Goal: Find specific page/section: Find specific page/section

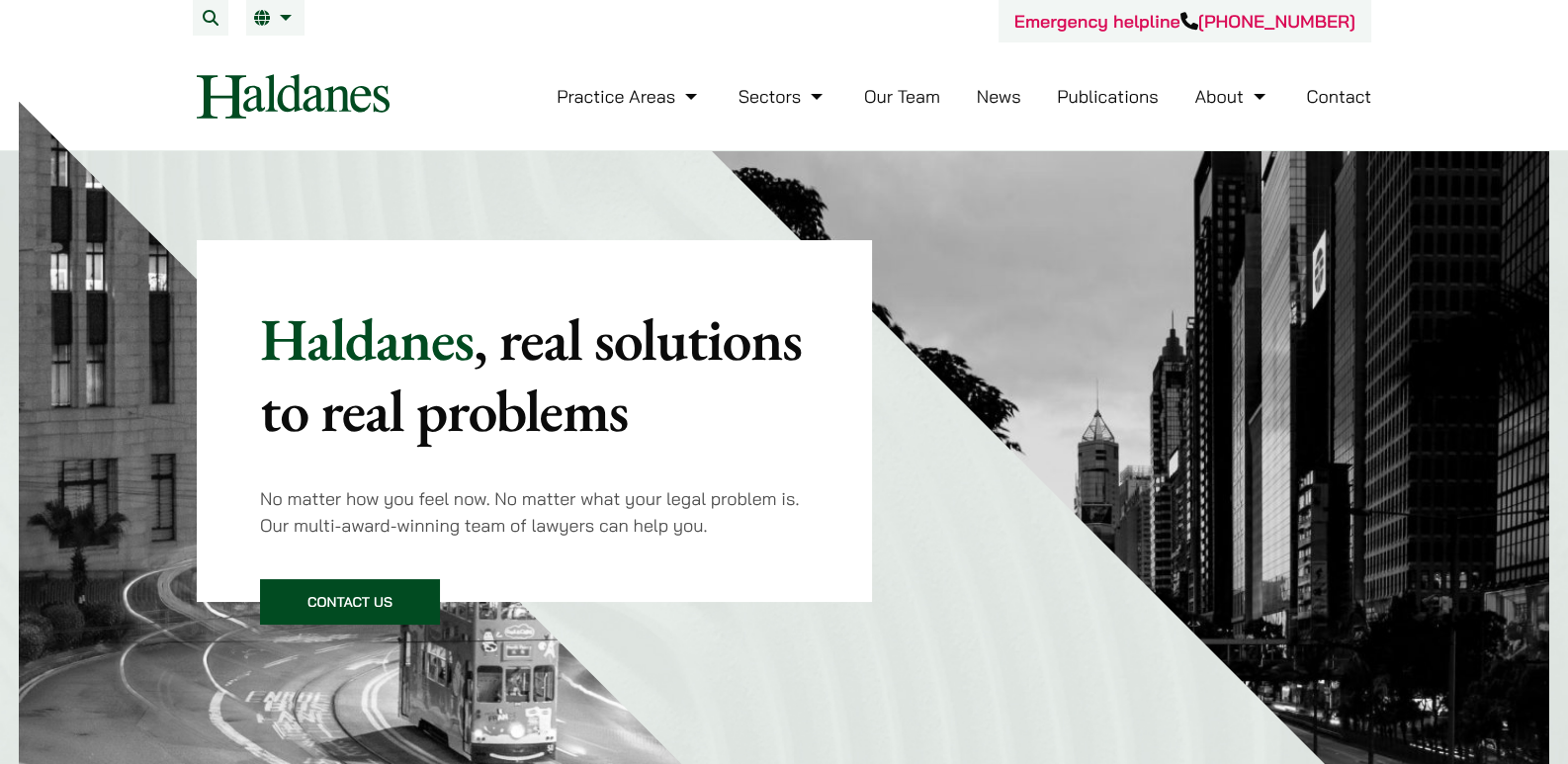
click at [913, 100] on link "Our Team" at bounding box center [902, 96] width 76 height 23
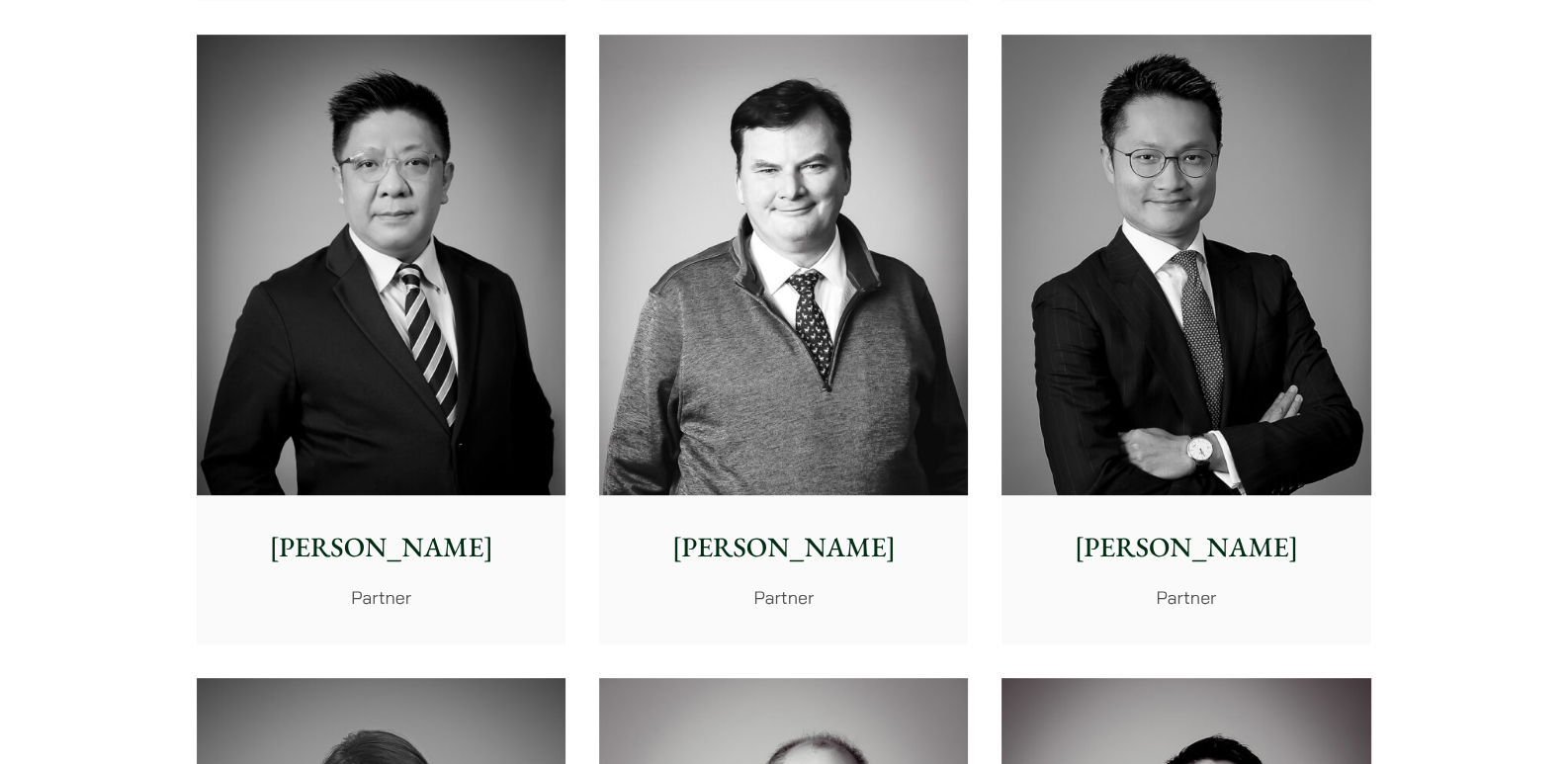
scroll to position [1186, 0]
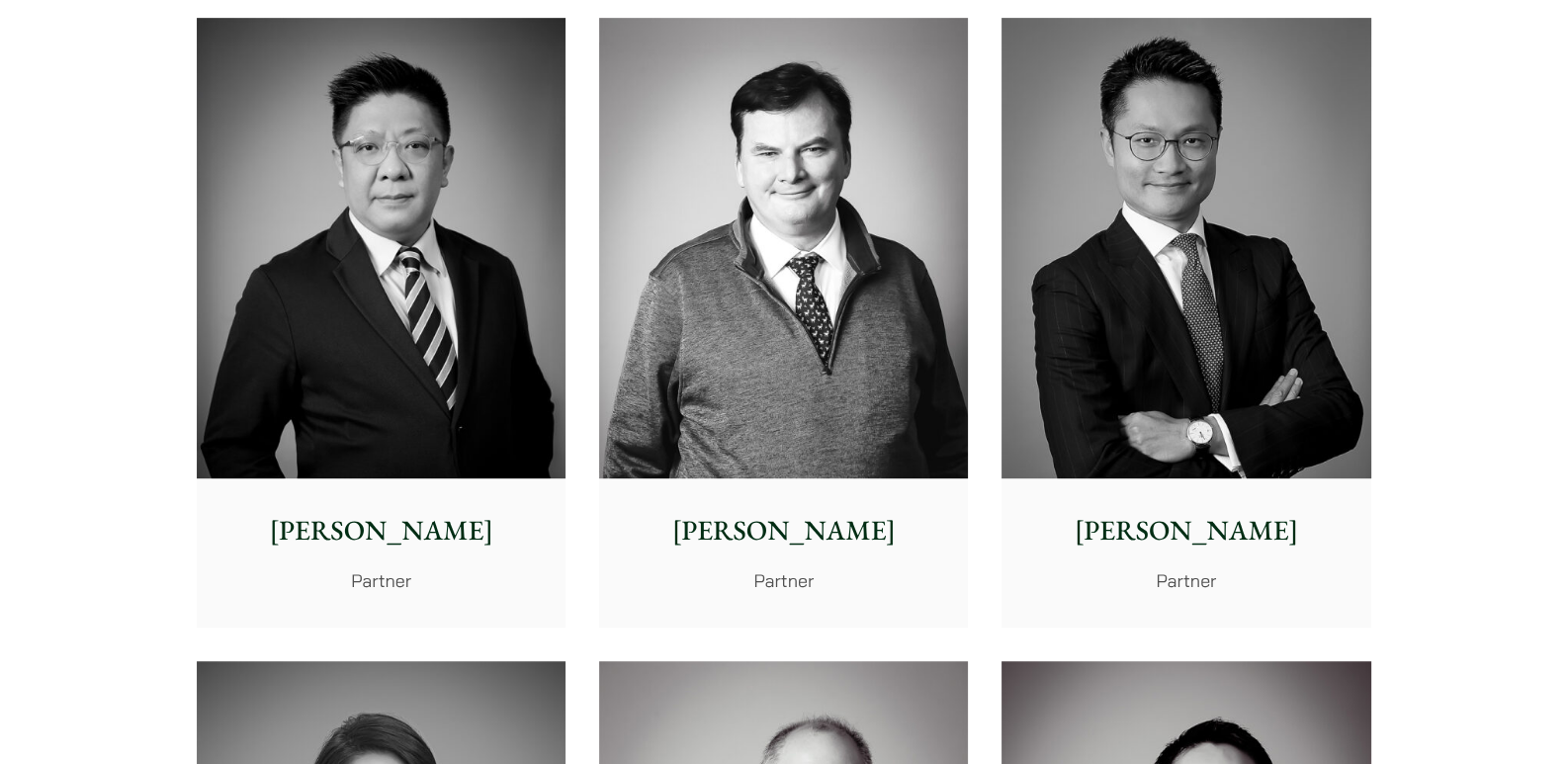
click at [400, 353] on img at bounding box center [380, 248] width 368 height 462
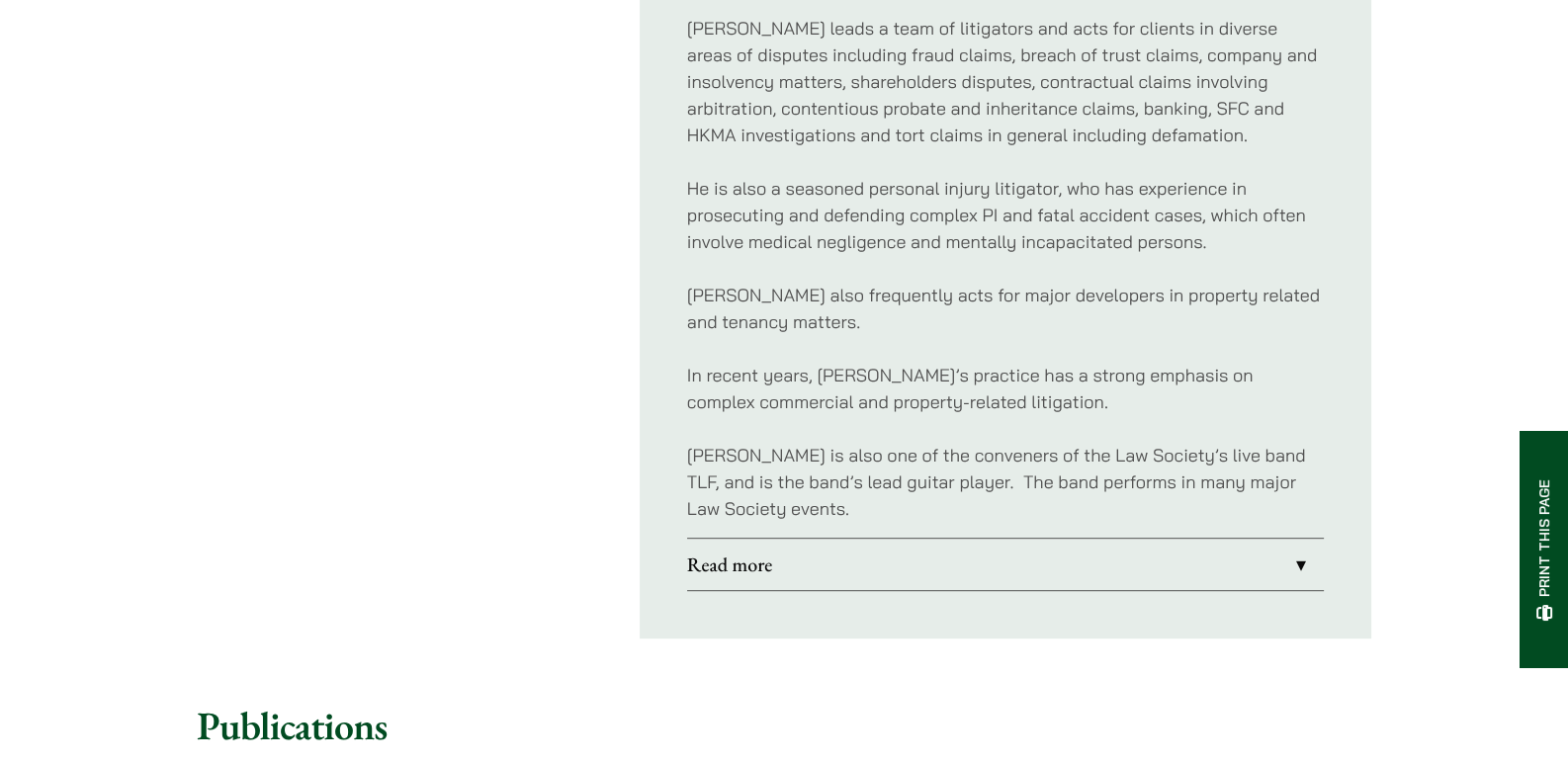
scroll to position [1186, 0]
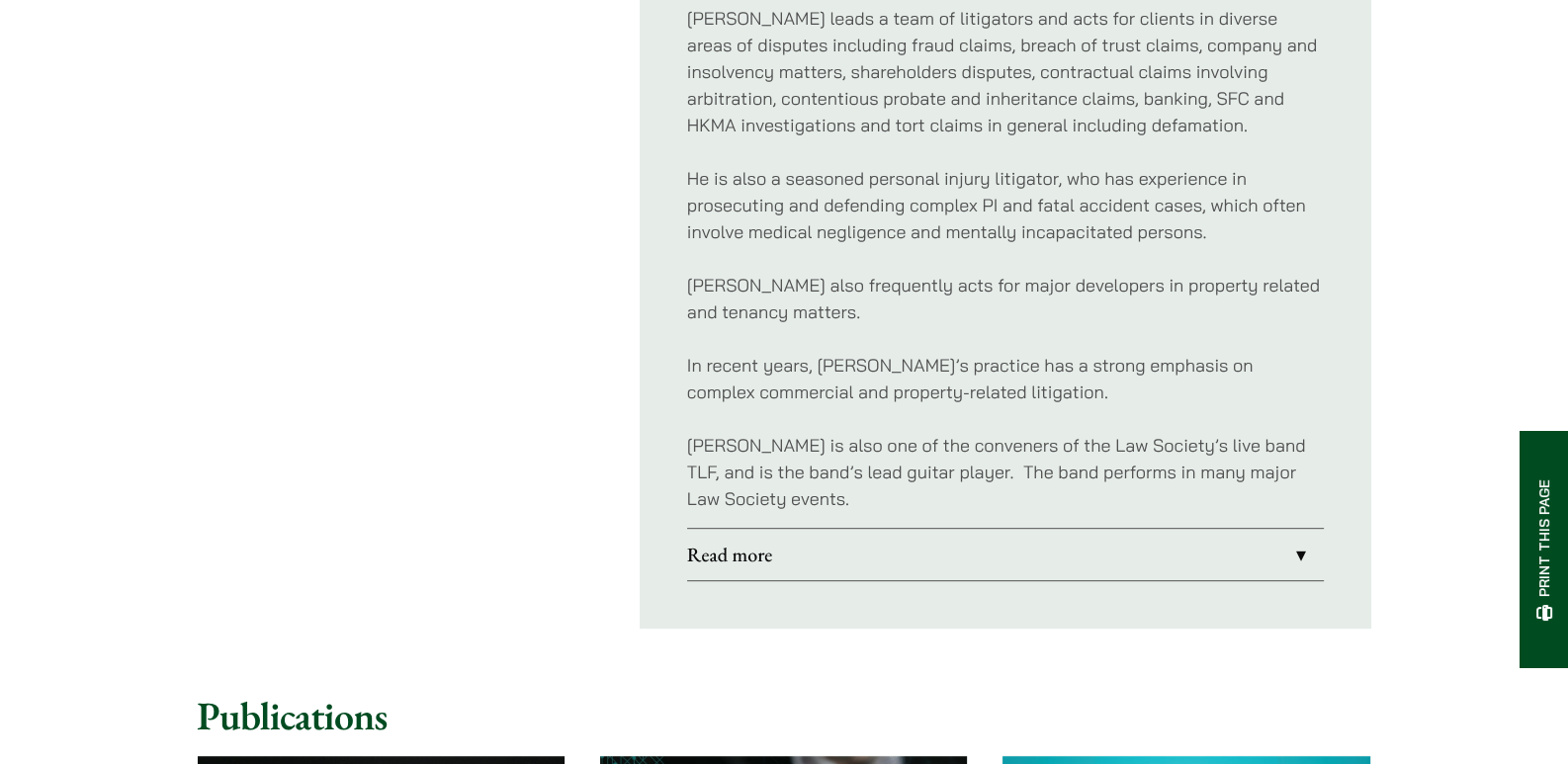
click at [836, 500] on ul "Profile Professional Memberships Member of the Law Society of [GEOGRAPHIC_DATA]…" at bounding box center [1005, 112] width 732 height 1033
click at [747, 530] on link "Read more" at bounding box center [1005, 555] width 637 height 52
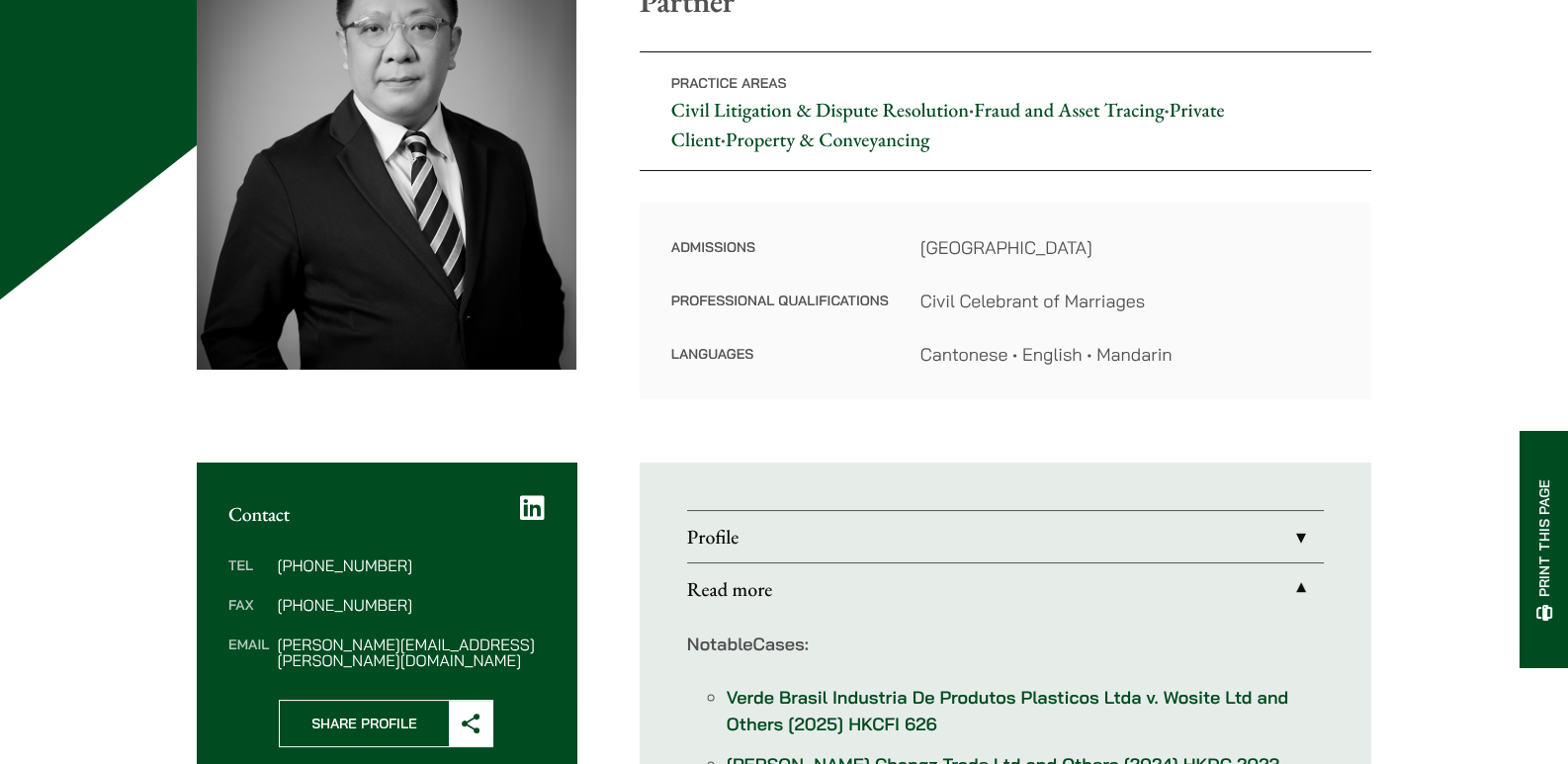
scroll to position [528, 0]
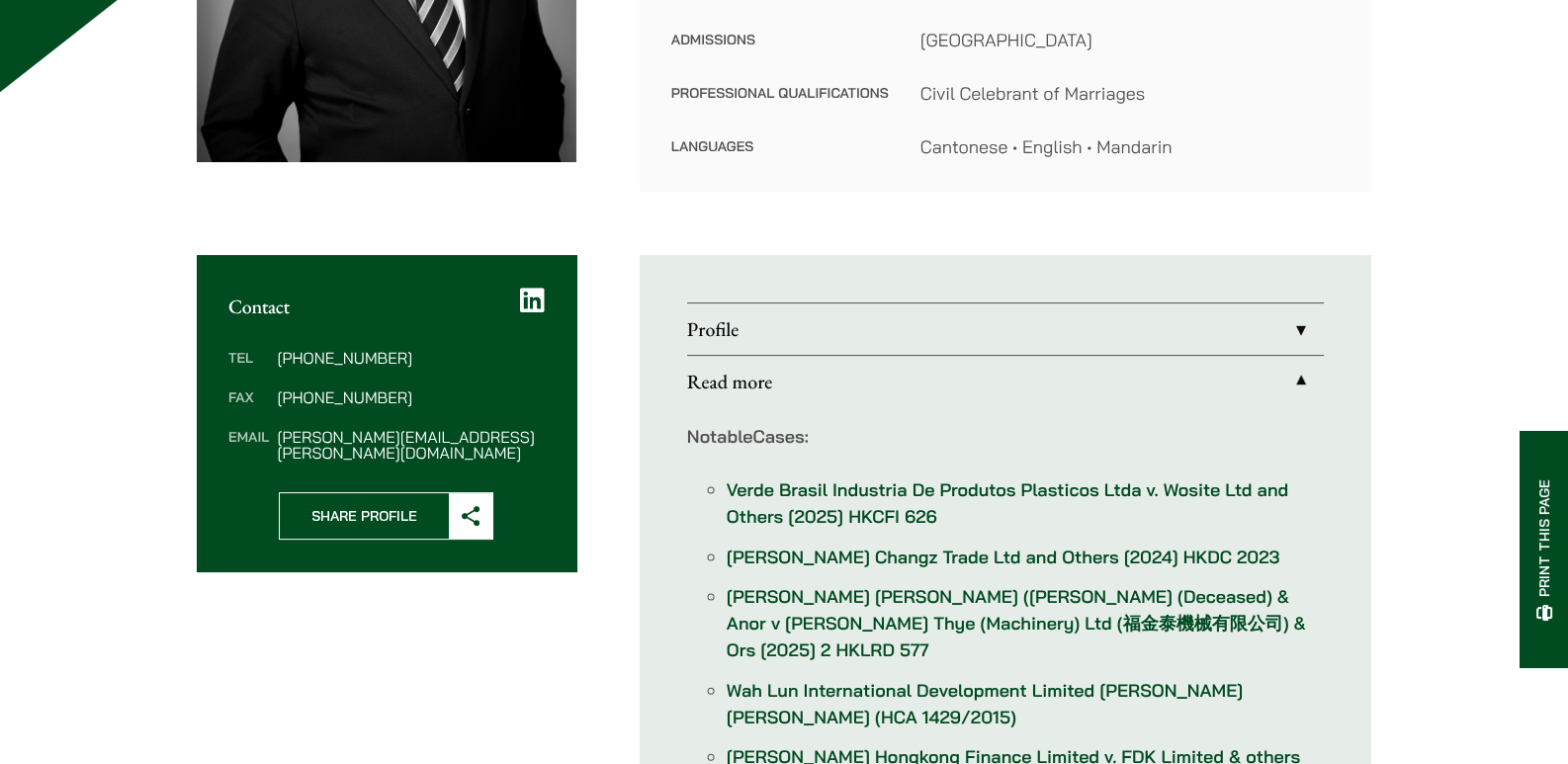
click at [538, 294] on icon at bounding box center [532, 301] width 25 height 28
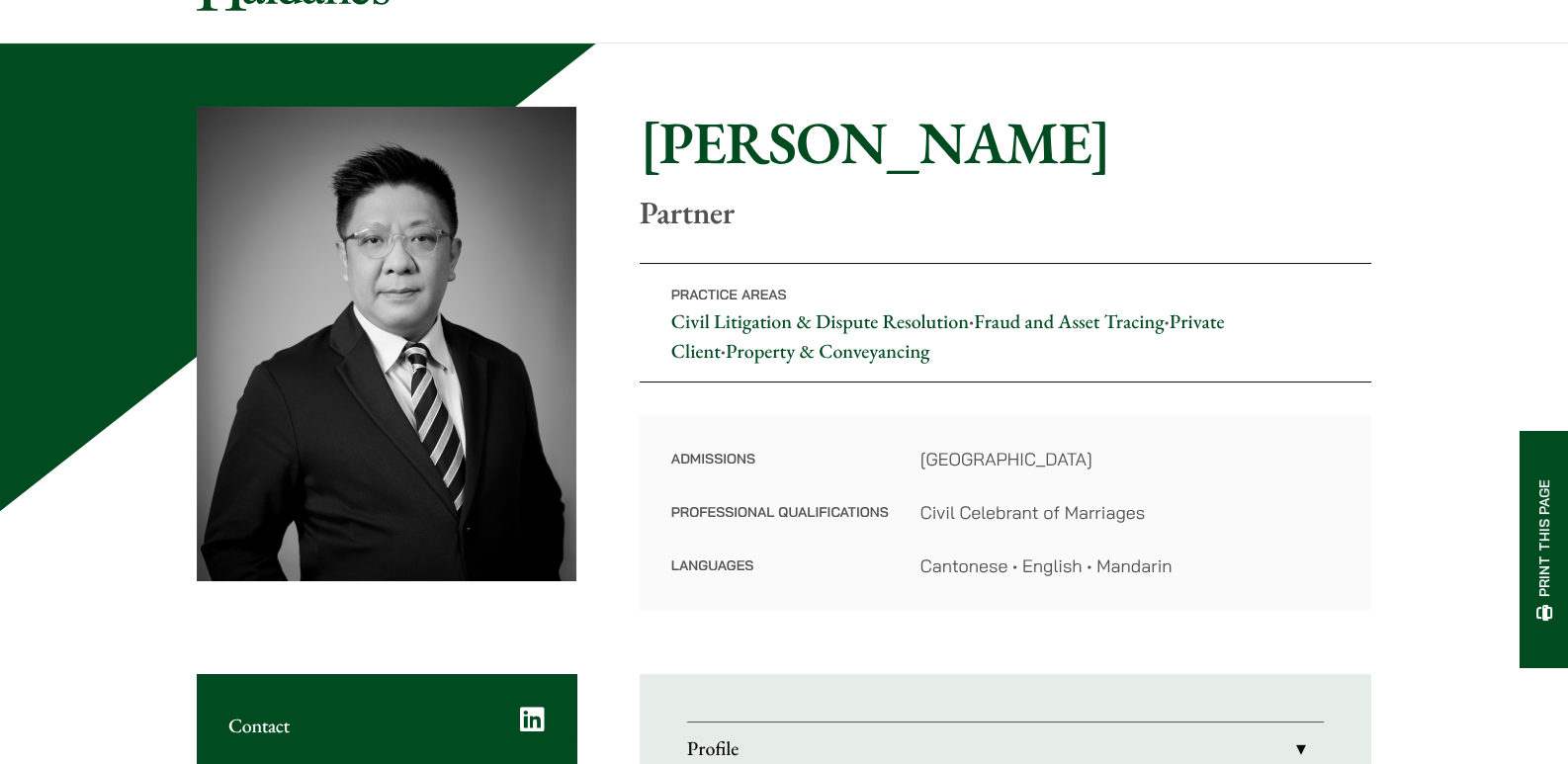
scroll to position [0, 0]
